Goal: Transaction & Acquisition: Purchase product/service

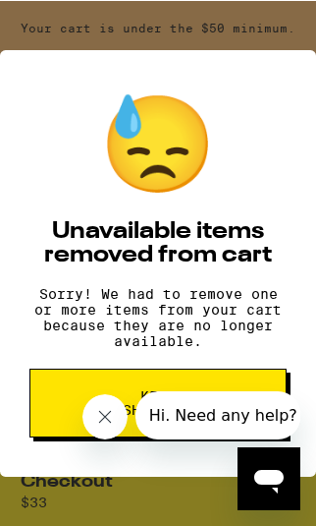
click at [118, 426] on button "Close message from company" at bounding box center [105, 415] width 45 height 45
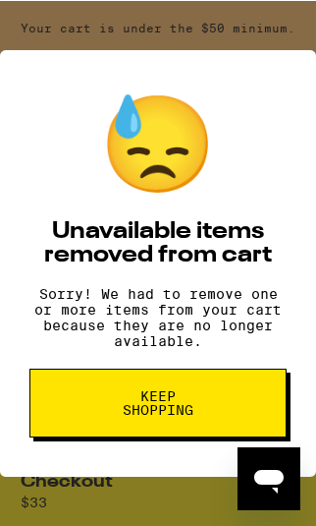
click at [211, 413] on button "Keep Shopping" at bounding box center [157, 402] width 257 height 69
